Goal: Task Accomplishment & Management: Manage account settings

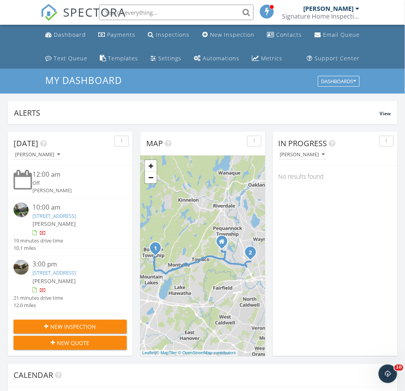
click at [60, 215] on link "4 Kent Ave, Boonton, NJ 07005" at bounding box center [54, 216] width 43 height 7
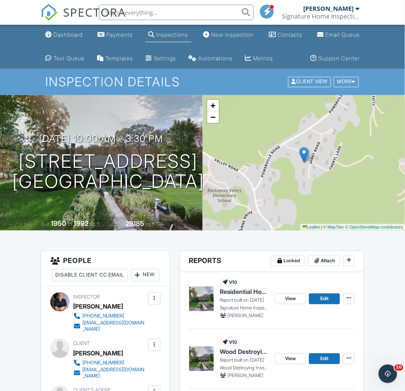
click at [156, 349] on div at bounding box center [155, 346] width 8 height 8
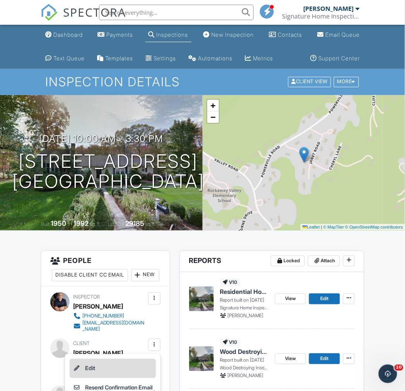
click at [113, 379] on li "Edit" at bounding box center [113, 368] width 86 height 19
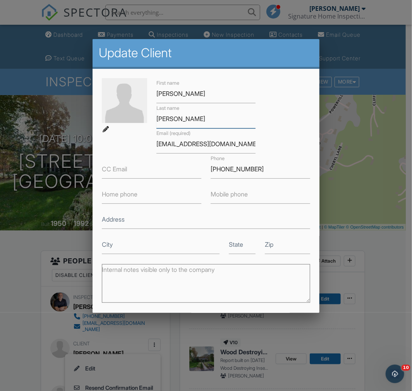
drag, startPoint x: 159, startPoint y: 126, endPoint x: 94, endPoint y: 128, distance: 65.5
click at [99, 130] on div "First name [PERSON_NAME] name [PERSON_NAME] Email (required) [EMAIL_ADDRESS][DO…" at bounding box center [205, 166] width 217 height 176
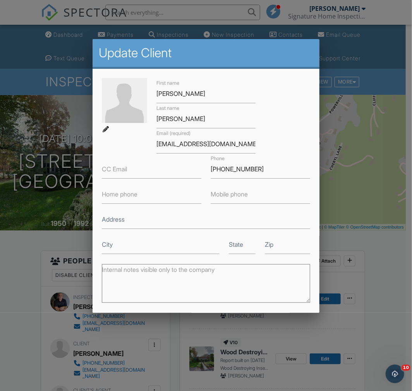
drag, startPoint x: 249, startPoint y: 148, endPoint x: 148, endPoint y: 144, distance: 101.6
click at [148, 144] on div "First name [PERSON_NAME] name [PERSON_NAME] Email (required) [EMAIL_ADDRESS][DO…" at bounding box center [205, 166] width 217 height 176
copy div
click at [357, 46] on div at bounding box center [206, 205] width 412 height 489
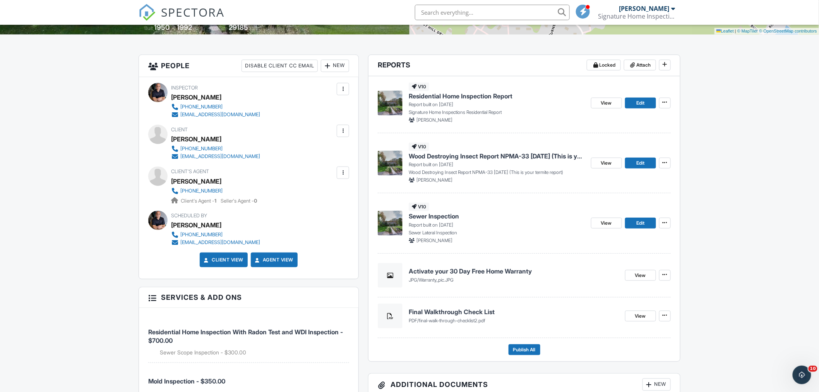
scroll to position [86, 0]
